Goal: Information Seeking & Learning: Learn about a topic

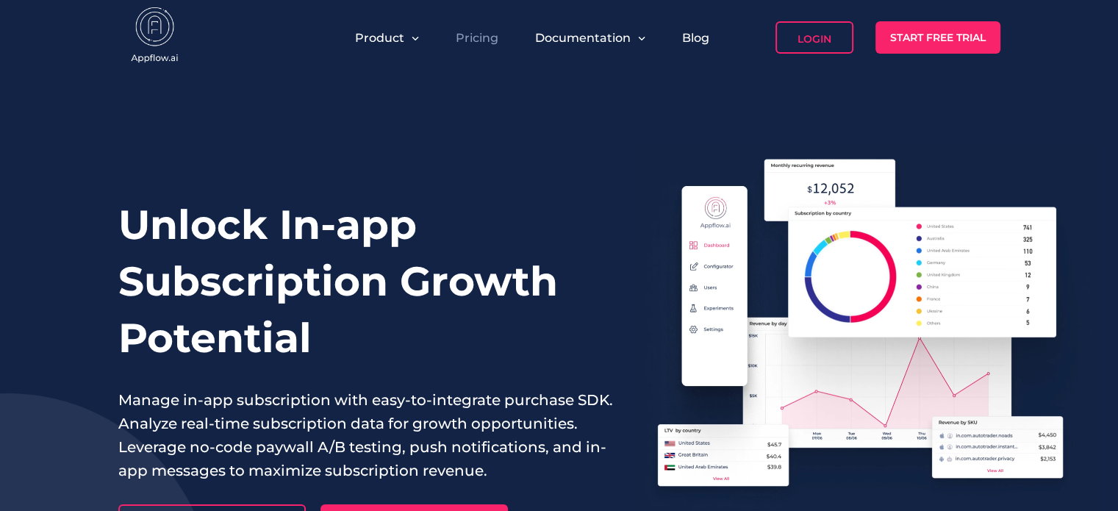
click at [485, 41] on link "Pricing" at bounding box center [477, 38] width 43 height 14
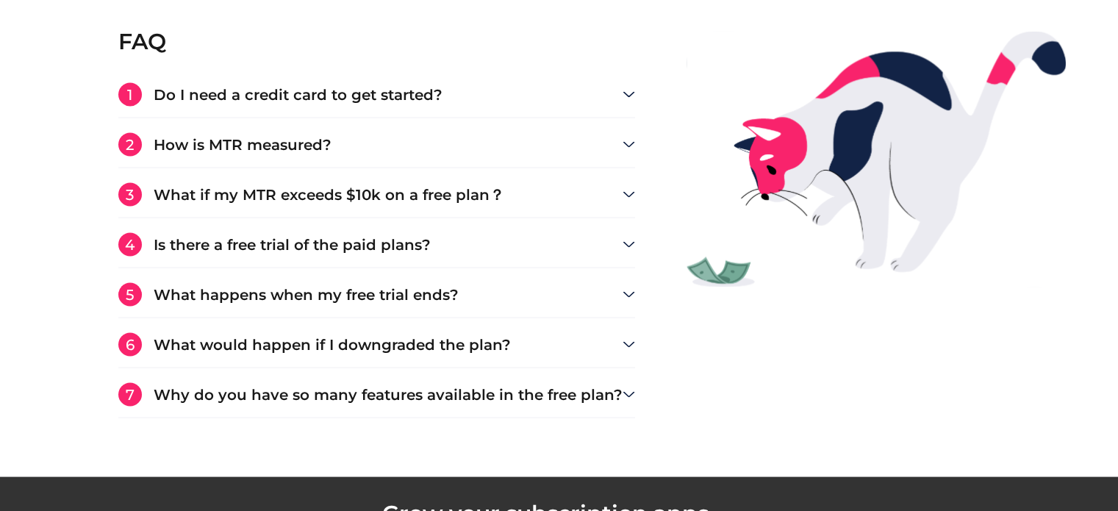
scroll to position [2708, 0]
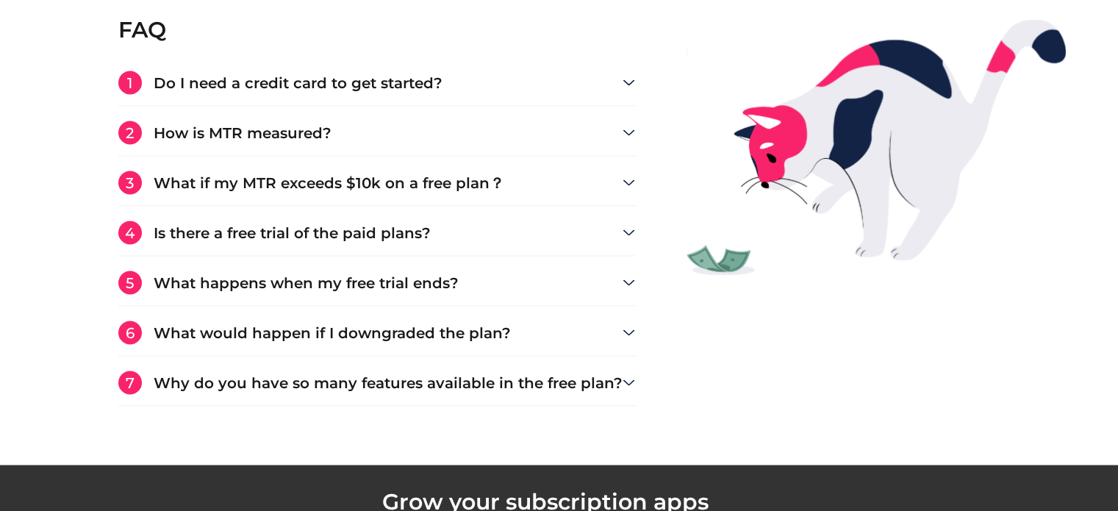
click at [719, 249] on img at bounding box center [875, 147] width 379 height 256
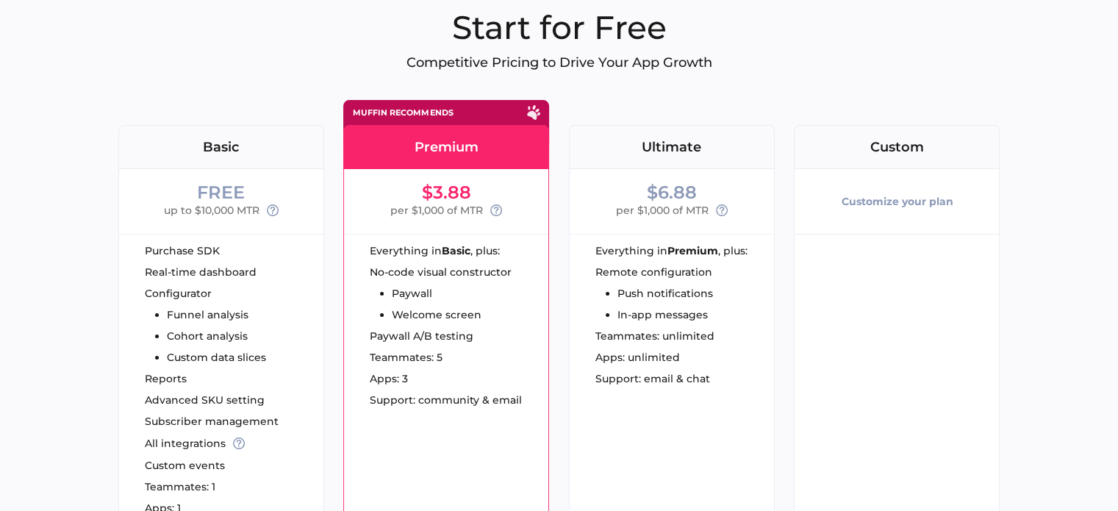
scroll to position [0, 0]
